Goal: Navigation & Orientation: Understand site structure

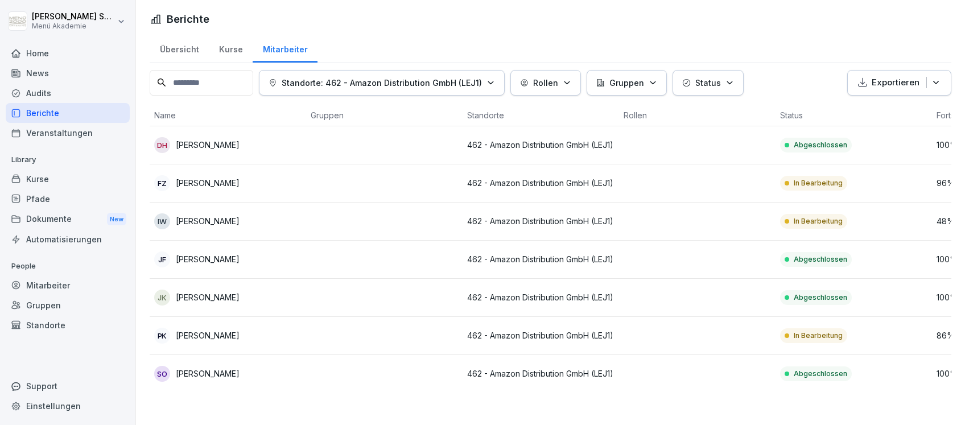
click at [42, 51] on div "Home" at bounding box center [68, 53] width 124 height 20
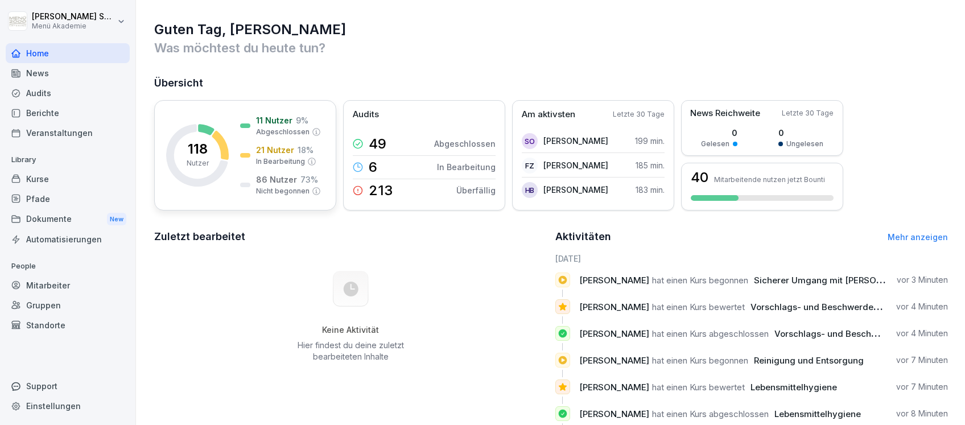
click at [297, 148] on p "18 %" at bounding box center [305, 150] width 16 height 12
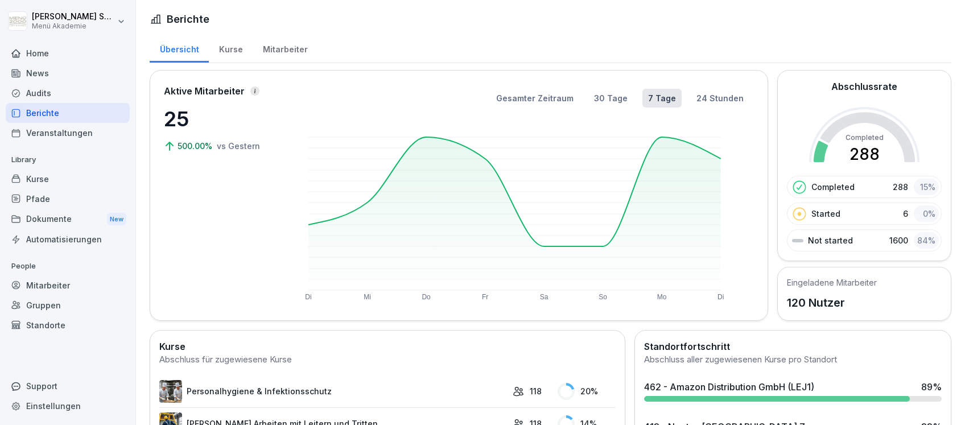
click at [38, 51] on div "Home" at bounding box center [68, 53] width 124 height 20
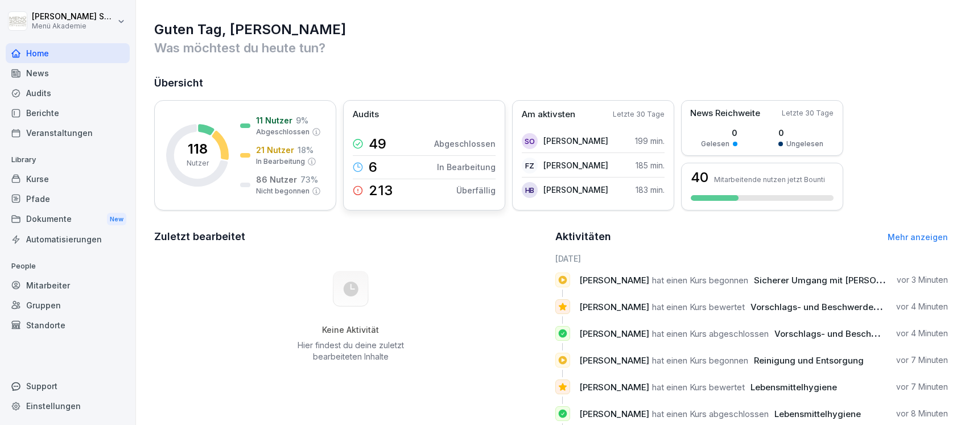
click at [439, 133] on div "49 Abgeschlossen" at bounding box center [424, 144] width 143 height 23
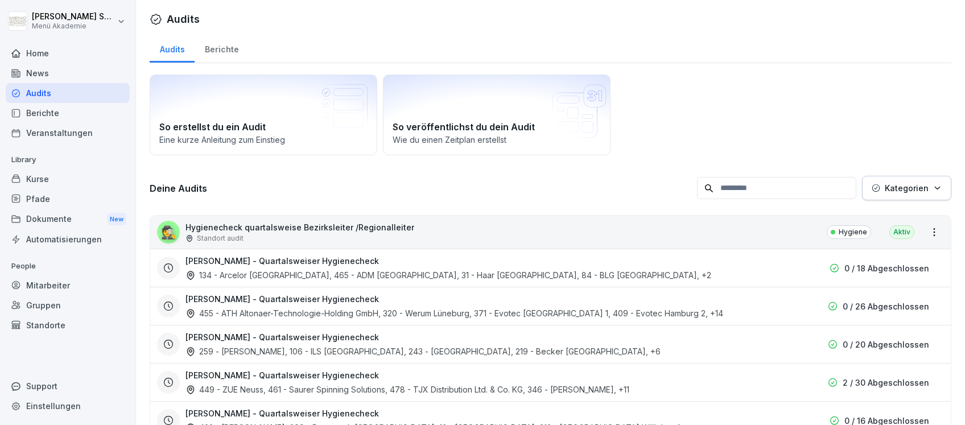
click at [39, 50] on div "Home" at bounding box center [68, 53] width 124 height 20
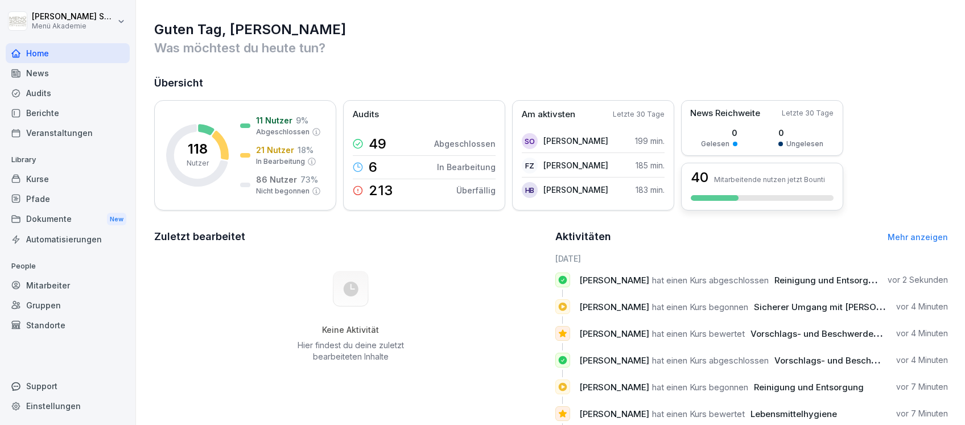
click at [763, 180] on p "Mitarbeitende nutzen jetzt Bounti" at bounding box center [769, 179] width 111 height 9
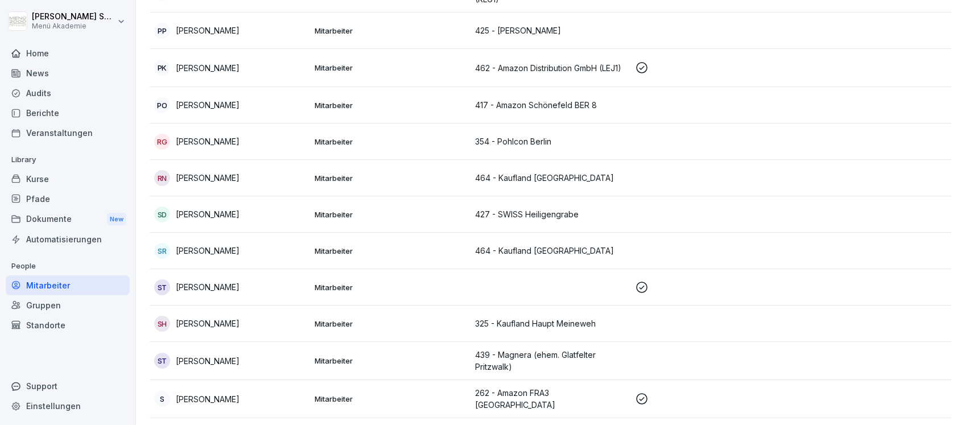
scroll to position [3336, 0]
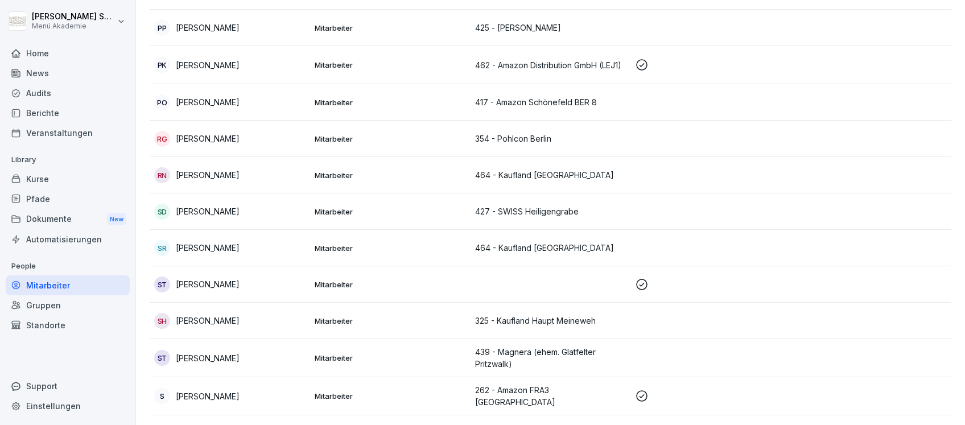
click at [202, 278] on p "[PERSON_NAME]" at bounding box center [208, 284] width 64 height 12
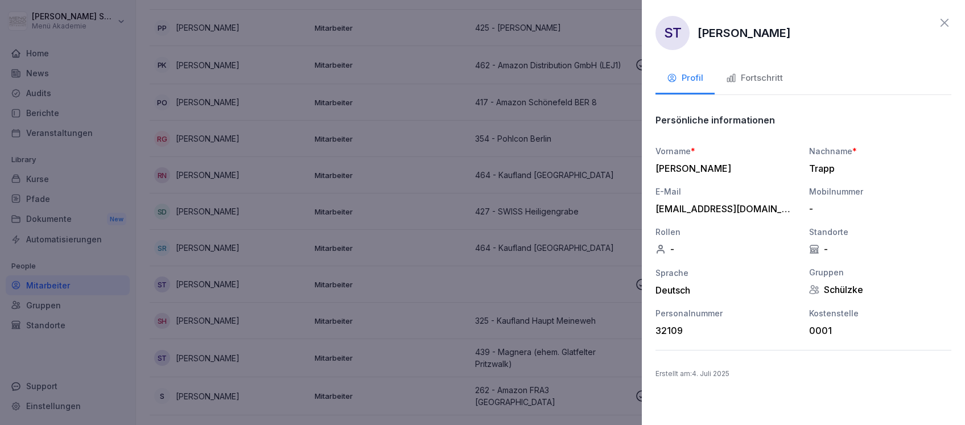
click at [751, 76] on div "Fortschritt" at bounding box center [754, 78] width 57 height 13
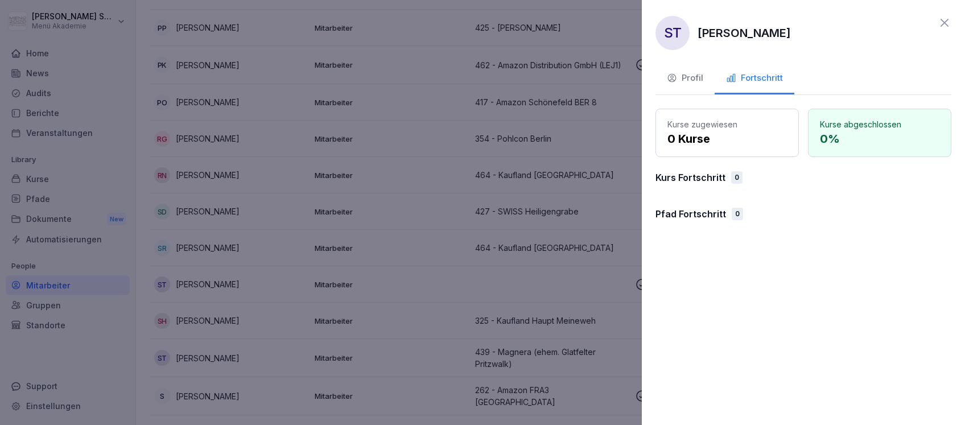
click at [948, 20] on icon at bounding box center [944, 23] width 14 height 14
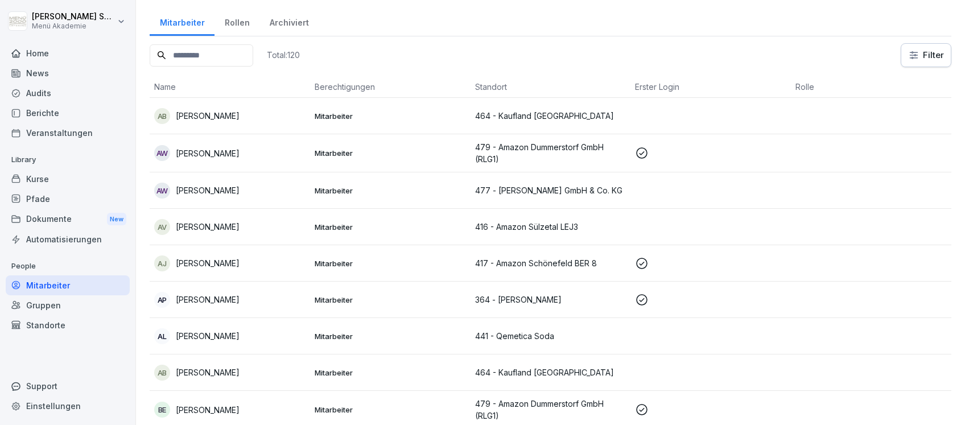
scroll to position [0, 0]
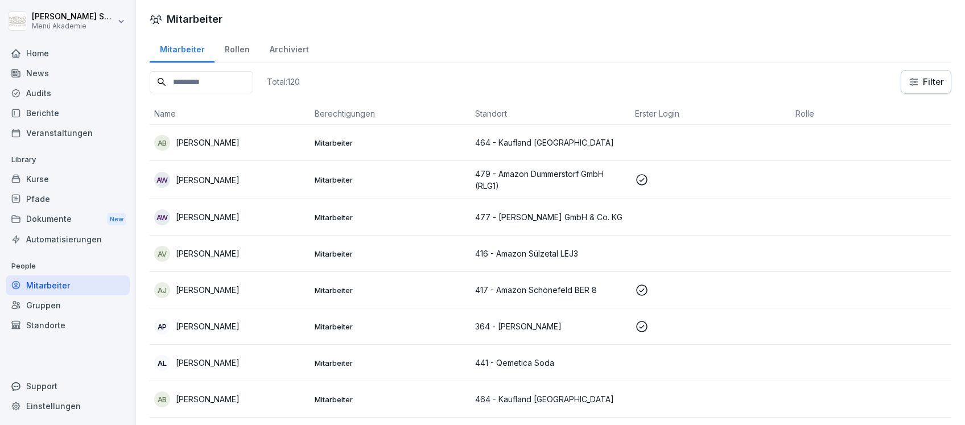
click at [236, 47] on div "Rollen" at bounding box center [236, 48] width 45 height 29
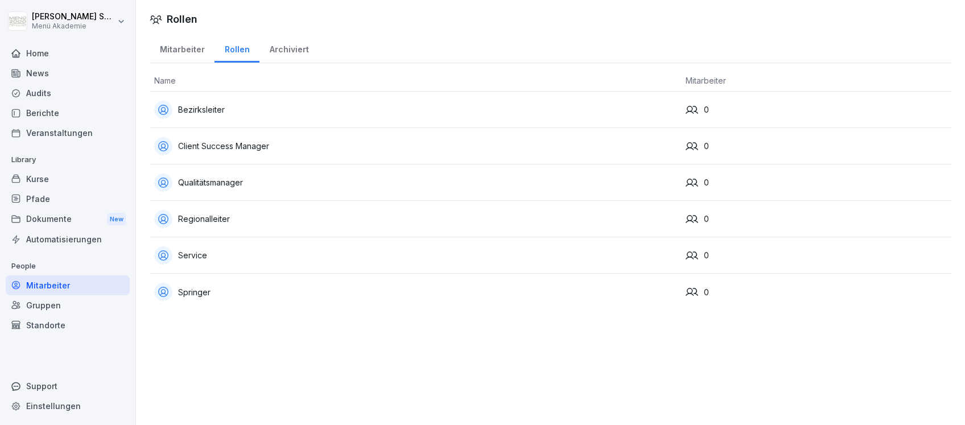
click at [284, 47] on div "Archiviert" at bounding box center [288, 48] width 59 height 29
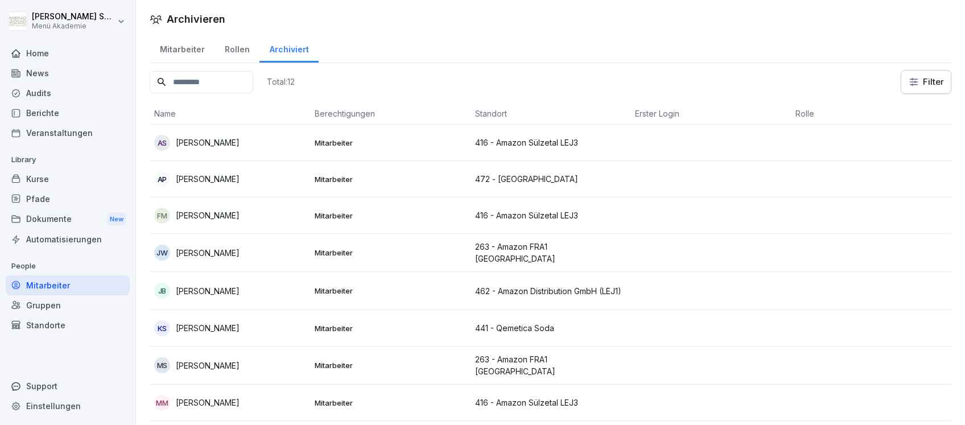
click at [169, 44] on div "Mitarbeiter" at bounding box center [182, 48] width 65 height 29
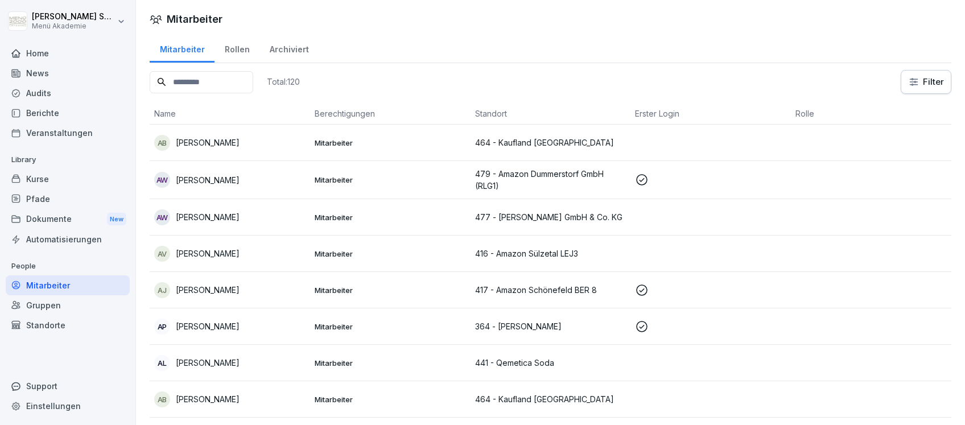
click at [40, 55] on div "Home" at bounding box center [68, 53] width 124 height 20
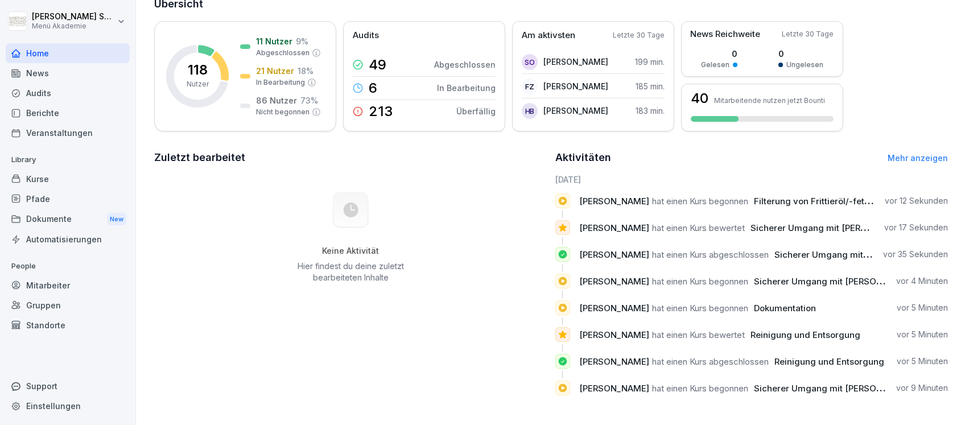
scroll to position [91, 0]
click at [899, 153] on link "Mehr anzeigen" at bounding box center [917, 158] width 60 height 10
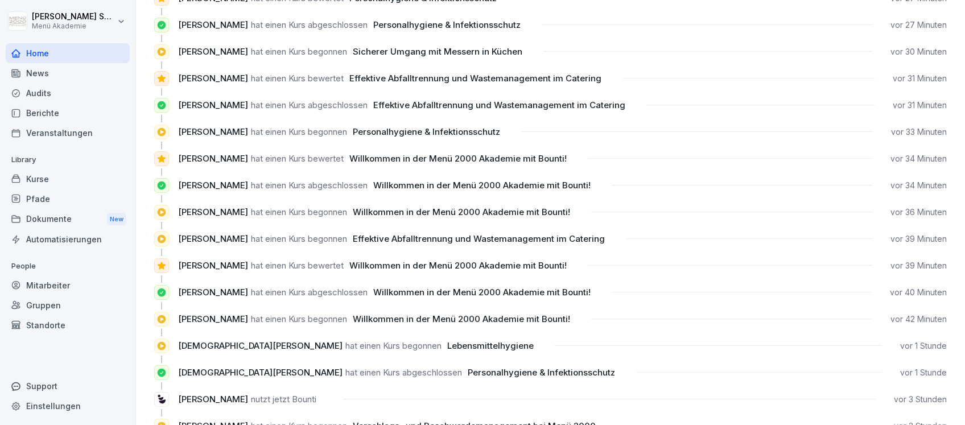
scroll to position [682, 0]
